Goal: Task Accomplishment & Management: Complete application form

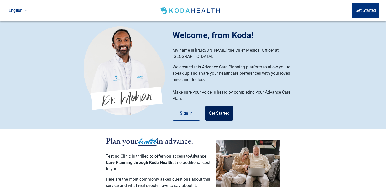
click at [227, 111] on button "Get Started" at bounding box center [220, 113] width 28 height 15
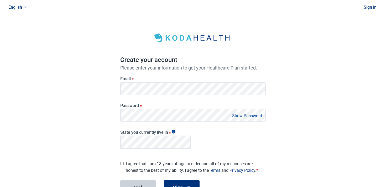
click at [63, 94] on div "English Sign in Create your account Please enter your information to get your H…" at bounding box center [193, 113] width 386 height 227
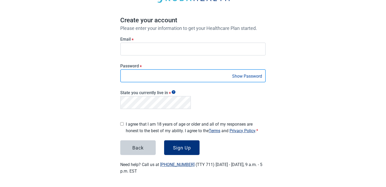
scroll to position [38, 0]
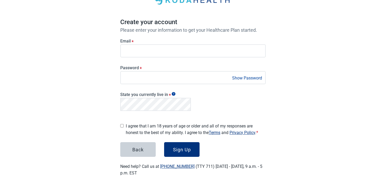
click at [73, 115] on div "English Sign in Create your account Please enter your information to get your H…" at bounding box center [193, 75] width 386 height 227
click at [192, 148] on button "Sign Up" at bounding box center [181, 149] width 35 height 15
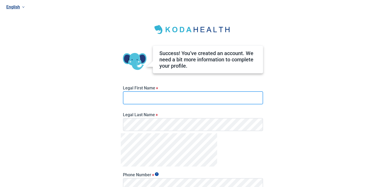
click at [163, 101] on input "Legal First Name *" at bounding box center [193, 97] width 140 height 13
type input "***"
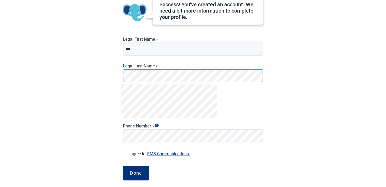
scroll to position [50, 0]
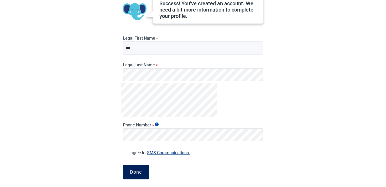
click at [136, 175] on button "Done" at bounding box center [136, 172] width 26 height 15
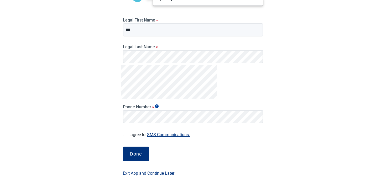
scroll to position [68, 0]
click at [138, 155] on div "Done" at bounding box center [136, 154] width 12 height 5
